Goal: Information Seeking & Learning: Learn about a topic

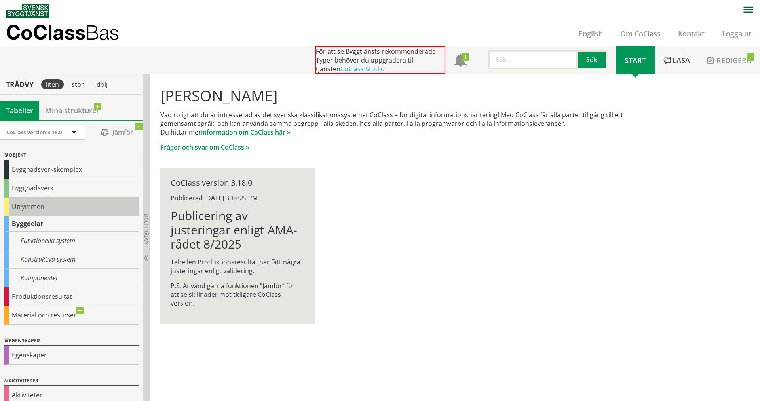
click at [37, 207] on div "Utrymmen" at bounding box center [71, 207] width 135 height 19
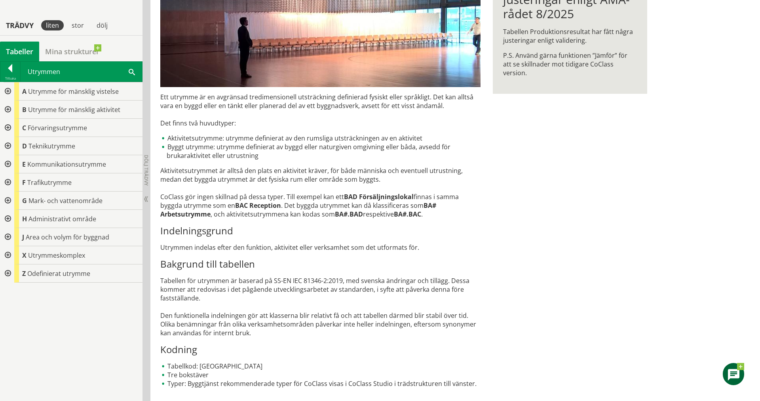
scroll to position [192, 0]
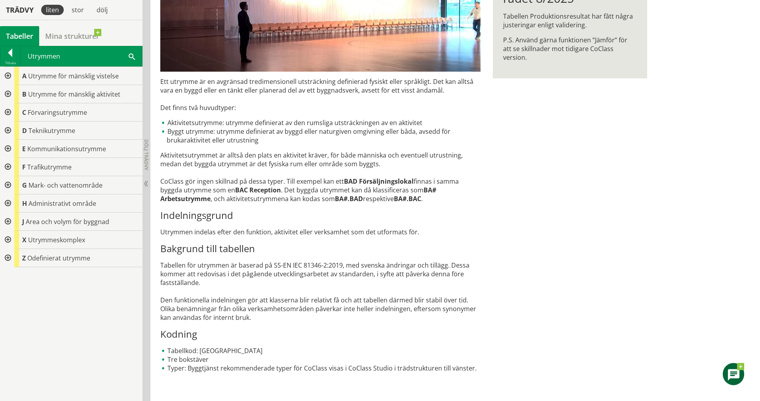
click at [8, 74] on div at bounding box center [7, 76] width 14 height 18
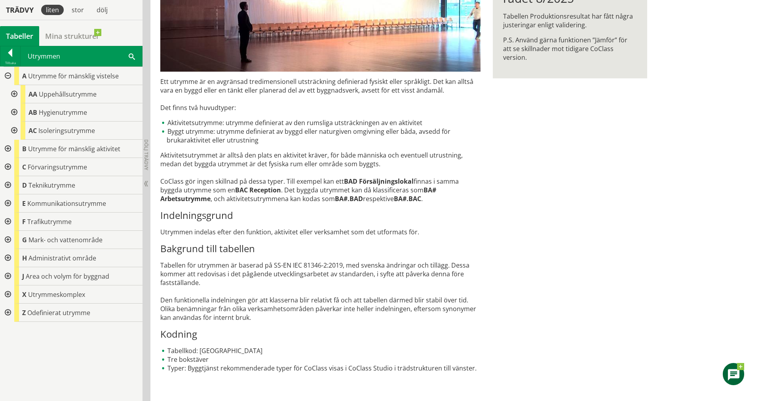
click at [15, 98] on div at bounding box center [13, 94] width 14 height 18
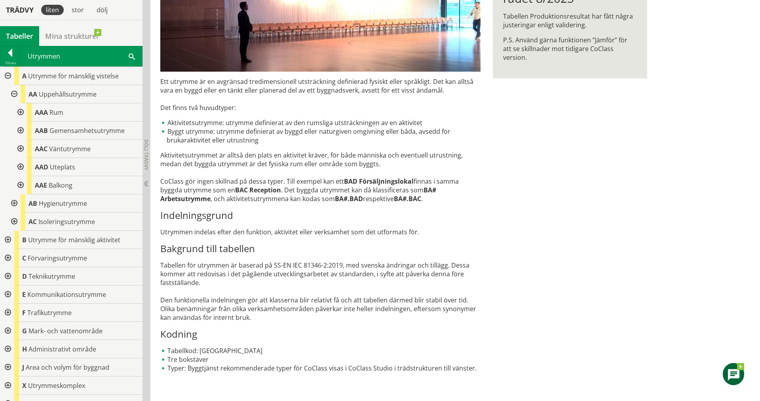
click at [16, 91] on div at bounding box center [13, 94] width 14 height 18
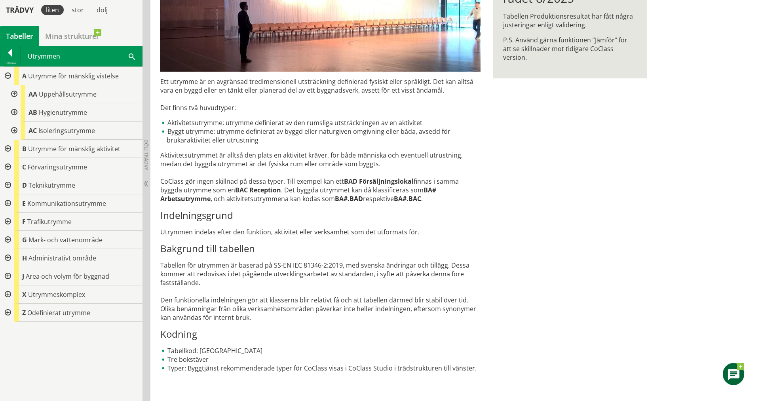
click at [6, 75] on div at bounding box center [7, 76] width 14 height 18
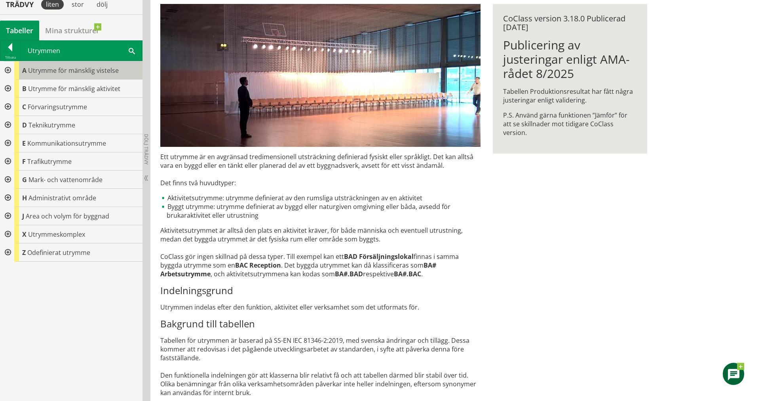
scroll to position [111, 0]
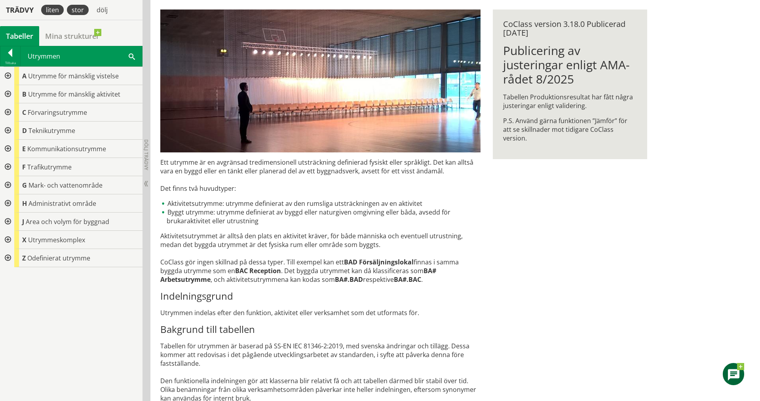
click at [73, 13] on div "stor" at bounding box center [78, 10] width 22 height 10
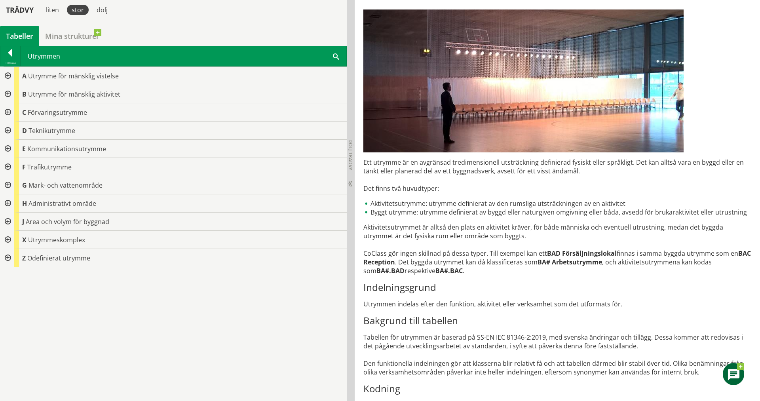
click at [10, 75] on div at bounding box center [7, 76] width 14 height 18
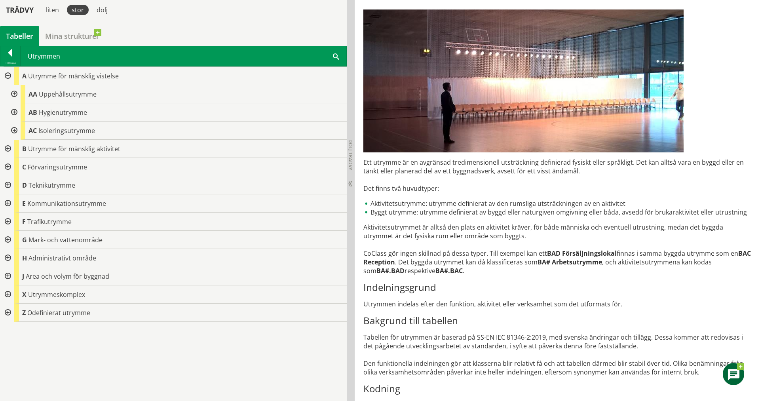
click at [15, 92] on div at bounding box center [13, 94] width 14 height 18
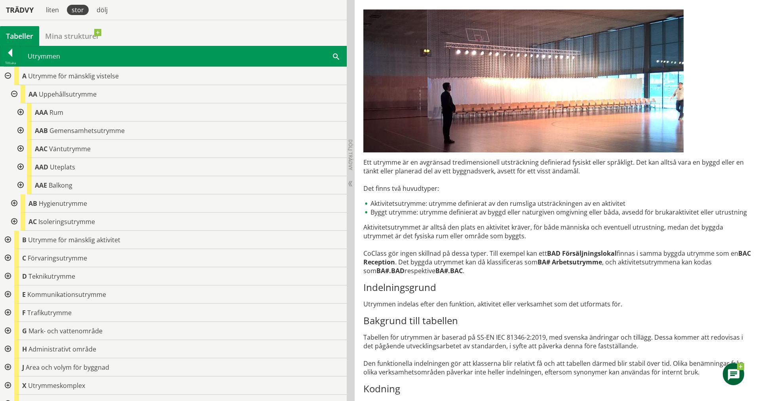
click at [14, 114] on div at bounding box center [20, 112] width 14 height 18
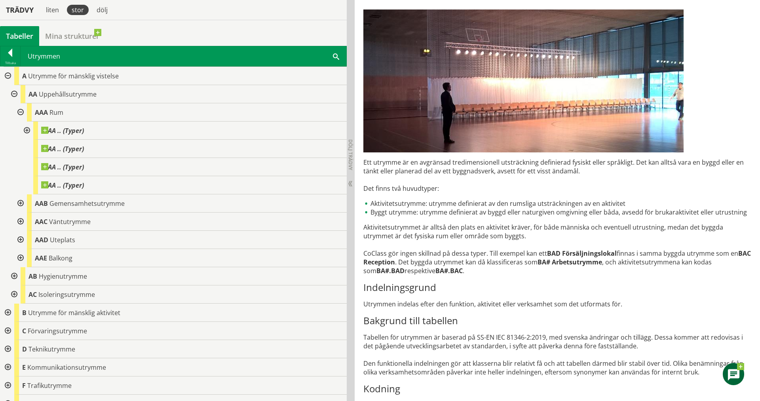
click at [22, 202] on div at bounding box center [20, 203] width 14 height 18
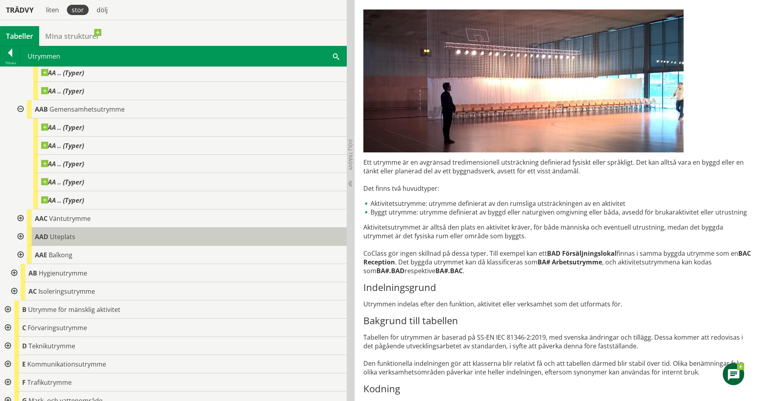
scroll to position [105, 0]
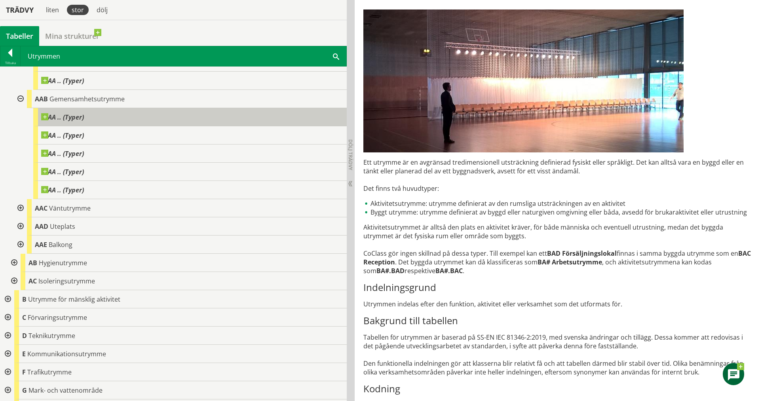
click at [84, 113] on span at bounding box center [84, 113] width 0 height 0
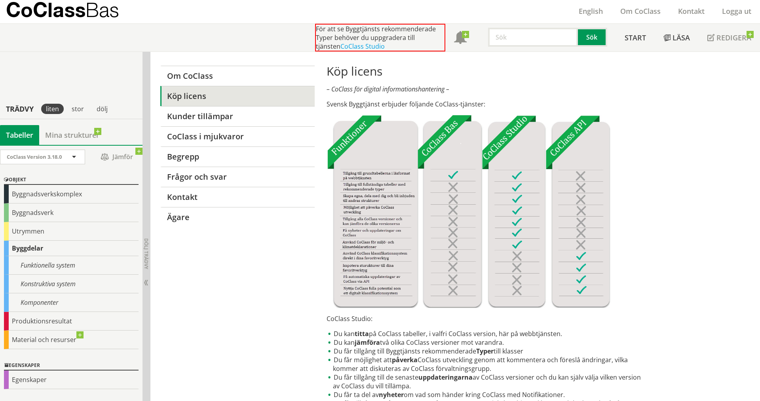
scroll to position [242, 0]
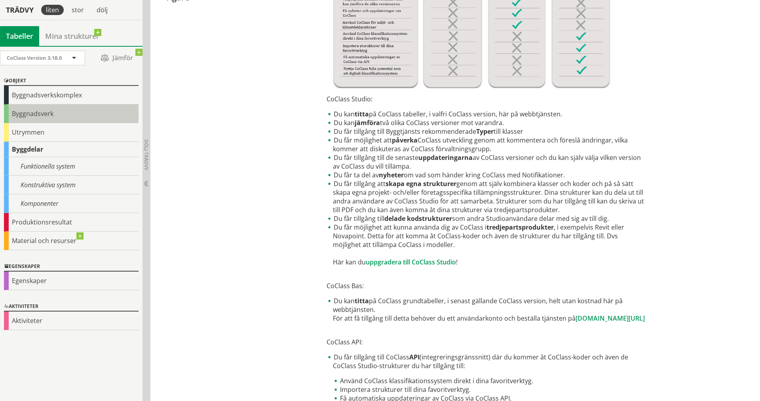
click at [51, 110] on div "Byggnadsverk" at bounding box center [71, 114] width 135 height 19
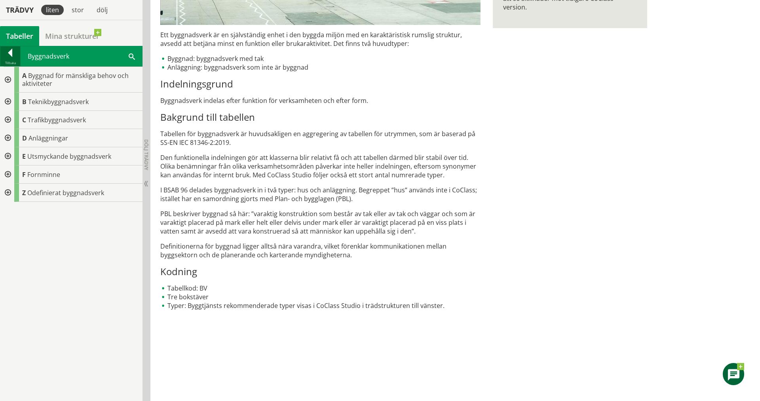
click at [15, 54] on div at bounding box center [10, 54] width 20 height 11
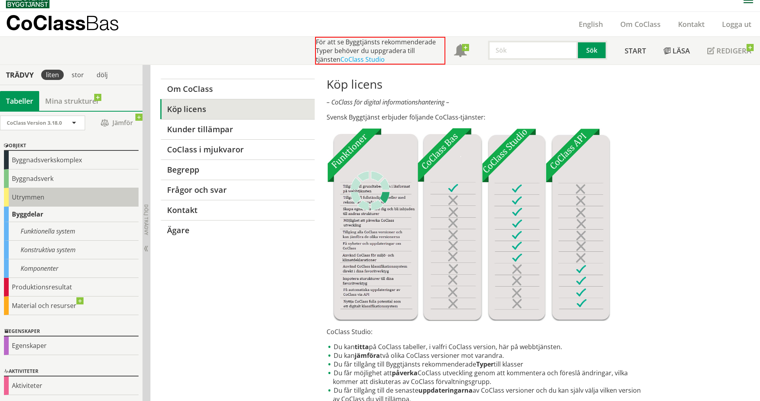
scroll to position [10, 0]
click at [36, 199] on div "Utrymmen" at bounding box center [71, 197] width 135 height 19
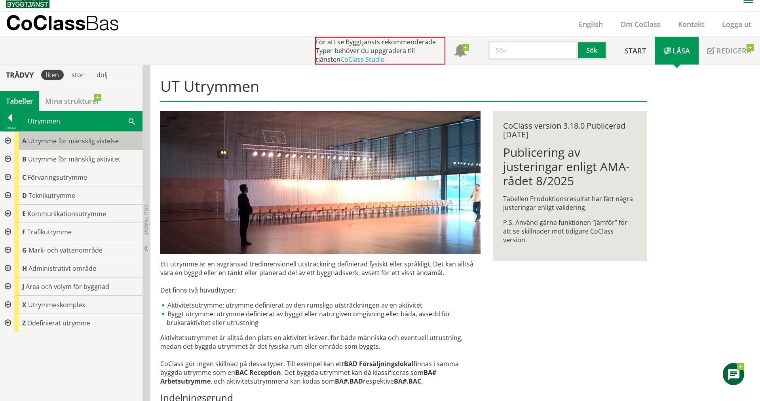
click at [46, 150] on div "A Utrymme för mänsklig vistelse" at bounding box center [78, 141] width 128 height 18
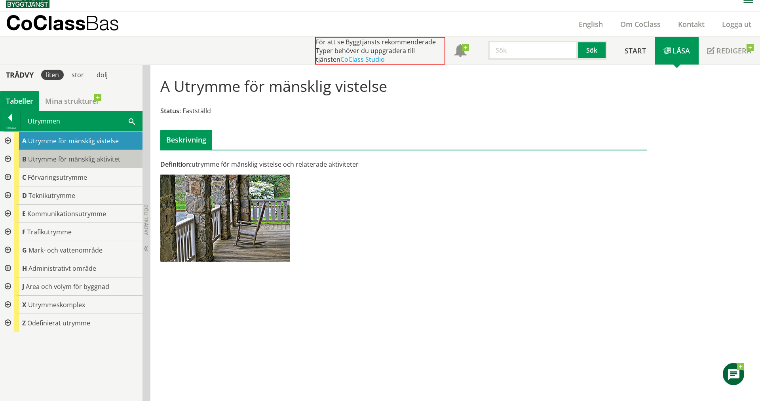
click at [65, 158] on span "Utrymme för mänsklig aktivitet" at bounding box center [74, 159] width 92 height 9
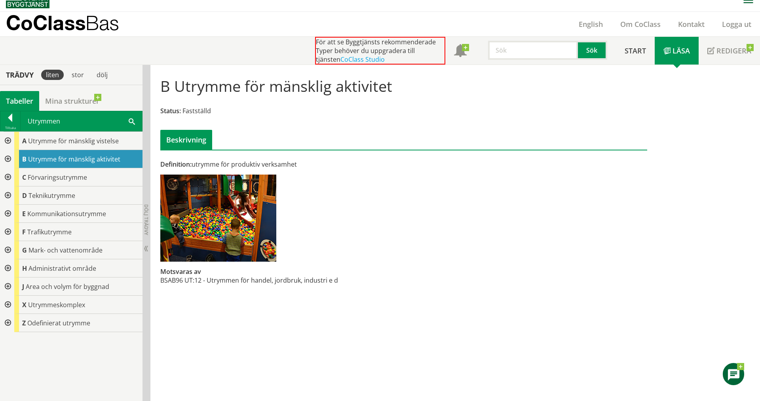
click at [8, 161] on div at bounding box center [7, 159] width 14 height 18
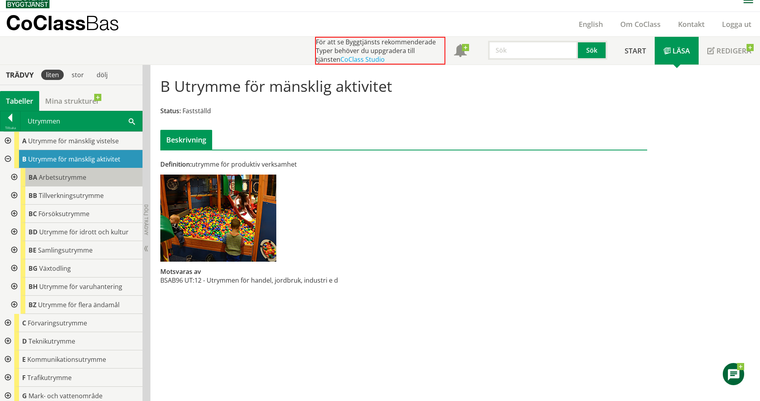
click at [67, 177] on span "Arbetsutrymme" at bounding box center [63, 177] width 48 height 9
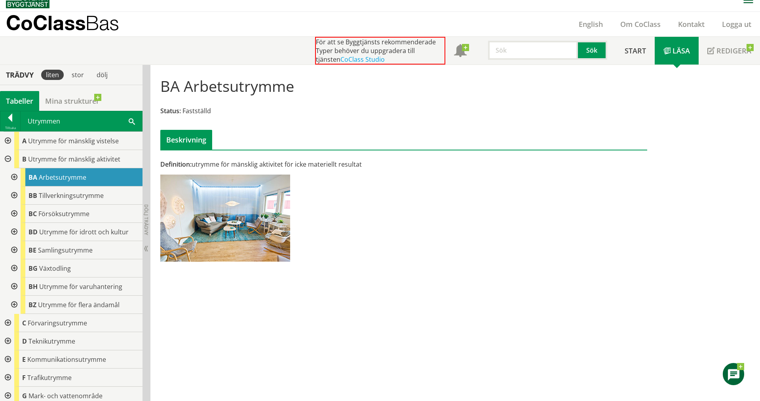
click at [18, 177] on div at bounding box center [13, 177] width 14 height 18
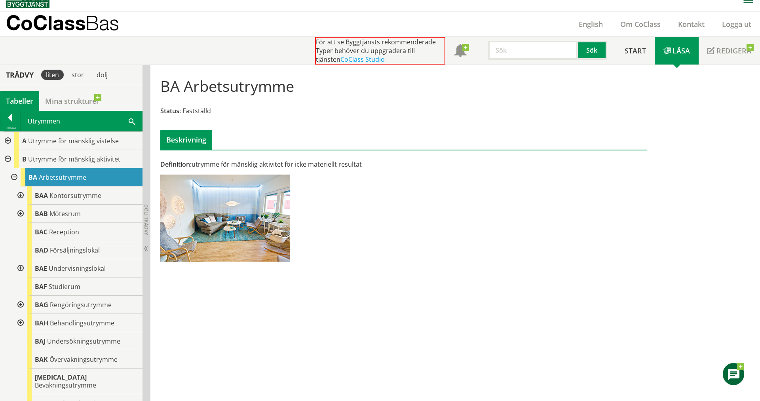
click at [21, 192] on div at bounding box center [20, 195] width 14 height 18
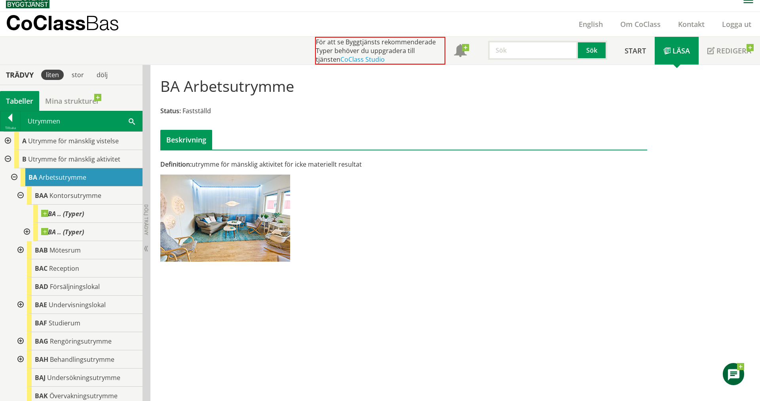
click at [24, 229] on div at bounding box center [26, 232] width 14 height 18
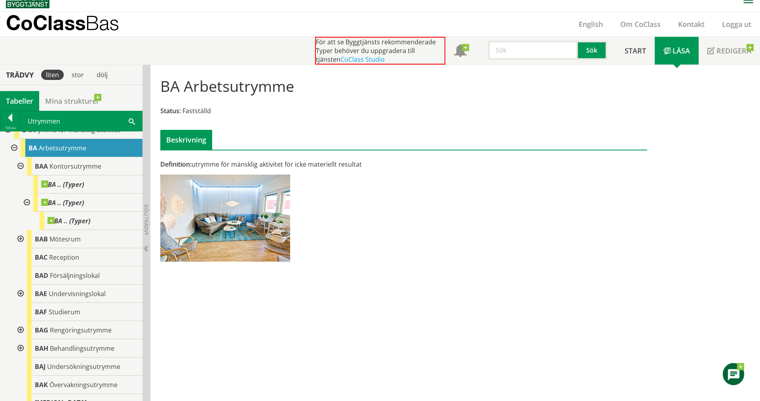
scroll to position [52, 0]
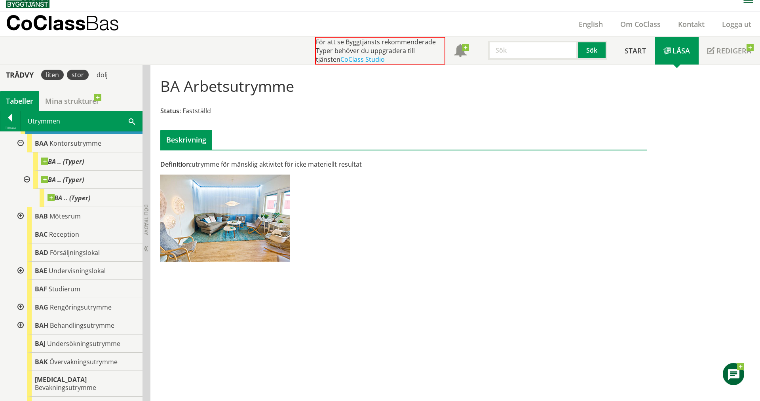
click at [70, 71] on div "stor" at bounding box center [78, 75] width 22 height 10
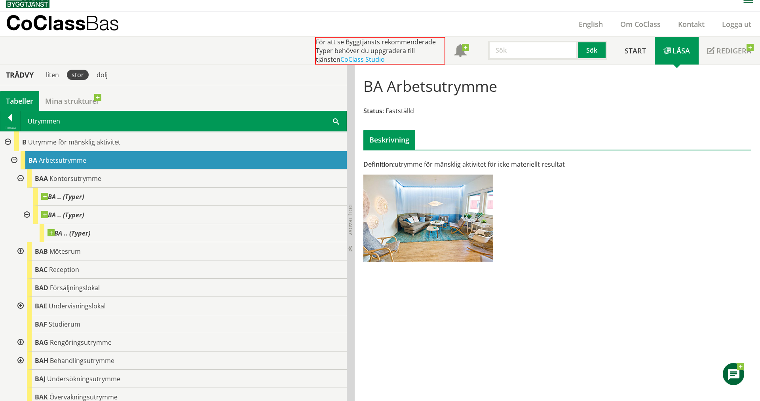
scroll to position [0, 0]
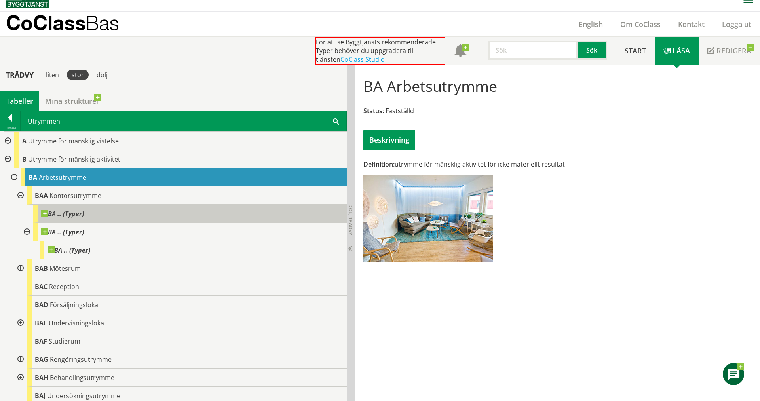
click at [43, 211] on body "AMA AMA Beskrivningsverktyg AMA Funktion BSAB Bygginfo Byggjura Byggkatalogen […" at bounding box center [380, 190] width 760 height 401
click at [84, 210] on span at bounding box center [84, 210] width 0 height 0
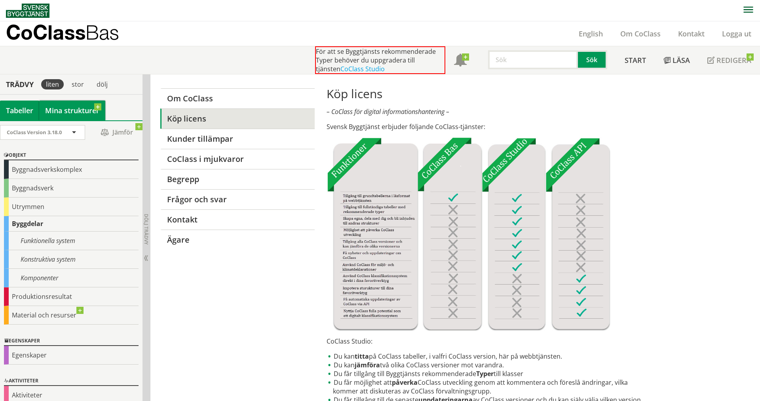
click at [87, 109] on link "Mina strukturer" at bounding box center [72, 111] width 66 height 20
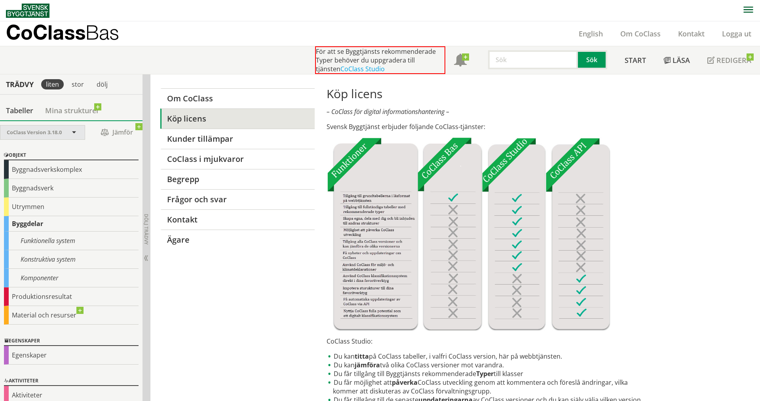
click at [72, 132] on span at bounding box center [73, 132] width 7 height 7
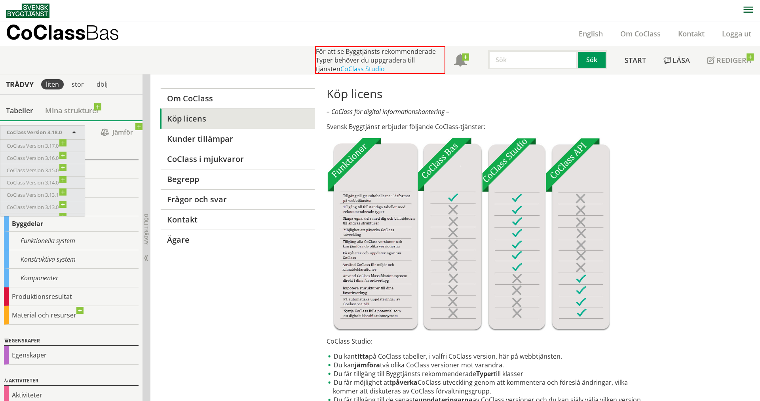
click at [74, 129] on div "CoClass Version 3.18.0" at bounding box center [42, 132] width 84 height 14
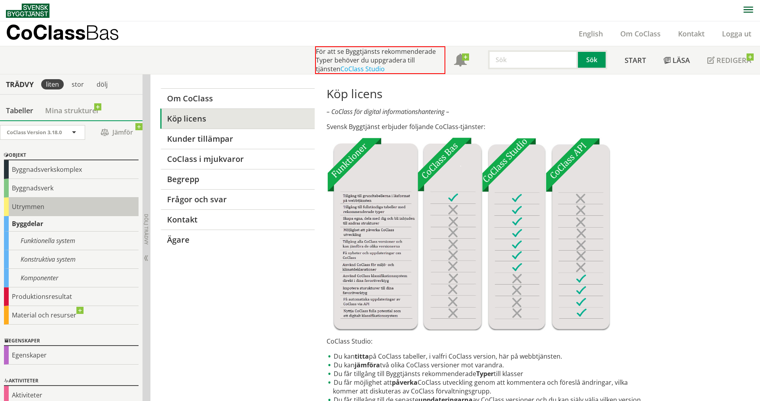
click at [40, 205] on div "Utrymmen" at bounding box center [71, 207] width 135 height 19
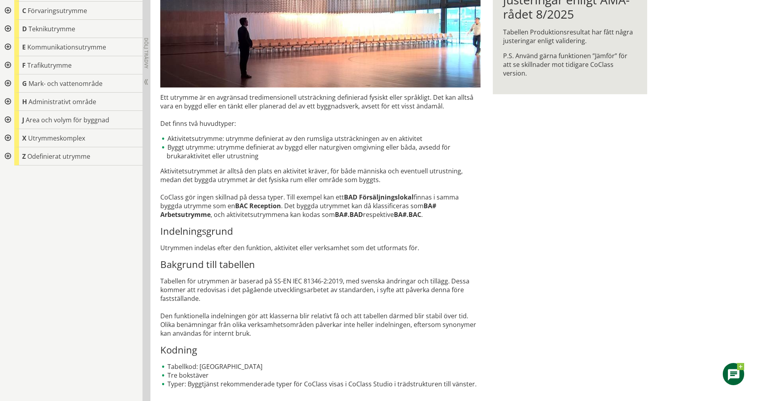
scroll to position [192, 0]
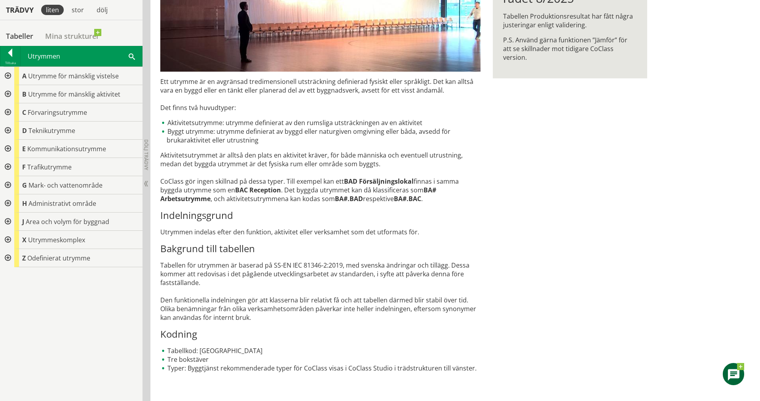
click at [188, 351] on li "Tabellkod: UT" at bounding box center [320, 350] width 320 height 9
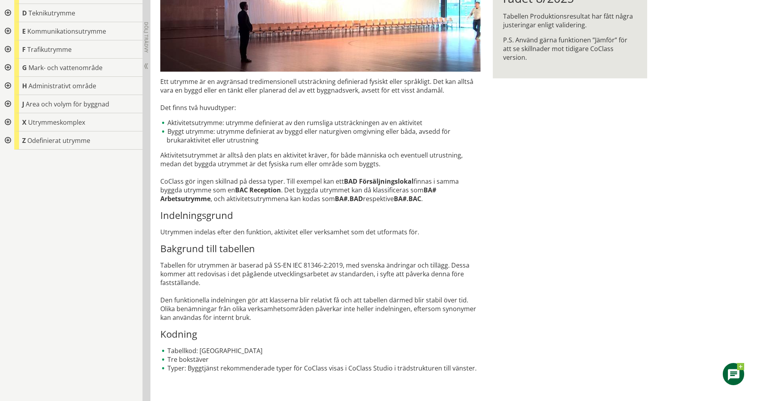
scroll to position [0, 0]
